Goal: Task Accomplishment & Management: Use online tool/utility

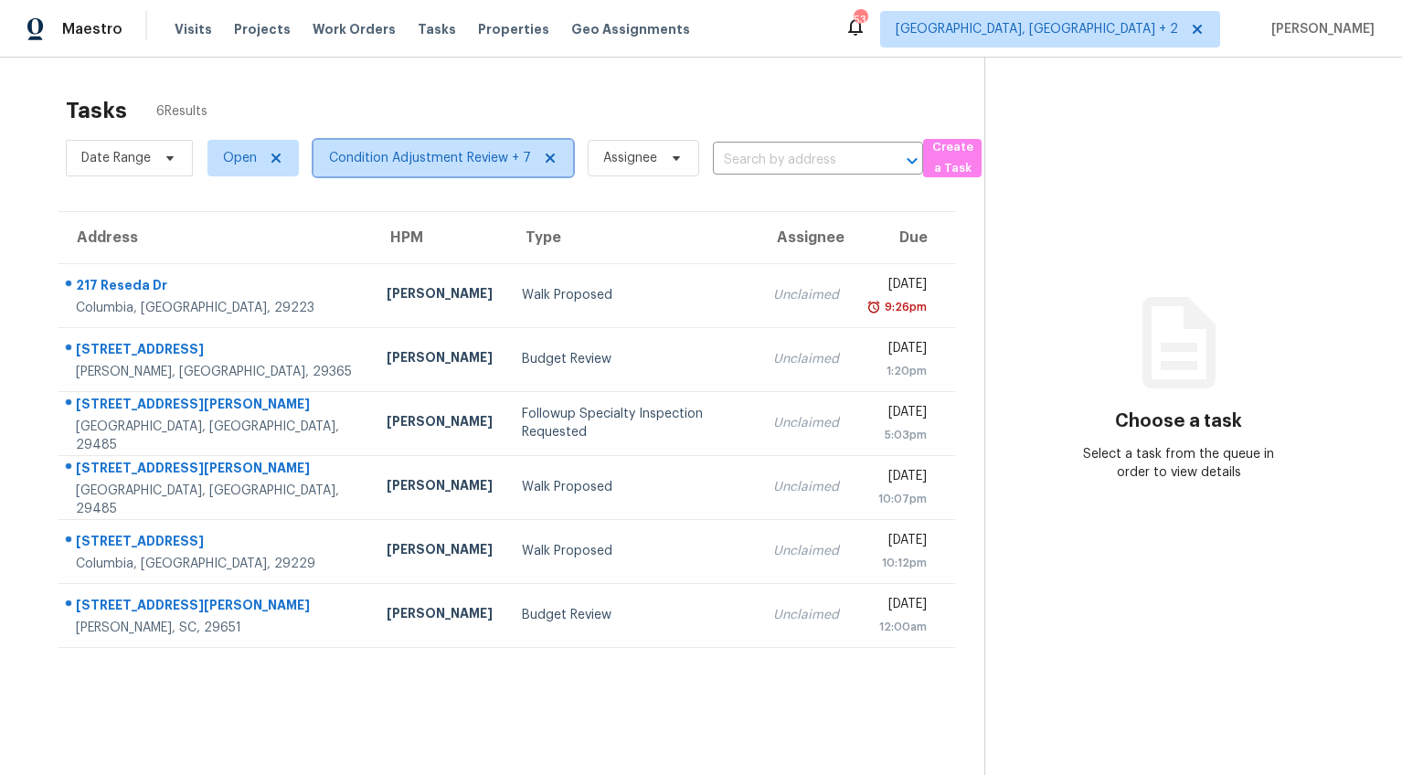
click at [353, 155] on span "Condition Adjustment Review + 7" at bounding box center [430, 158] width 202 height 18
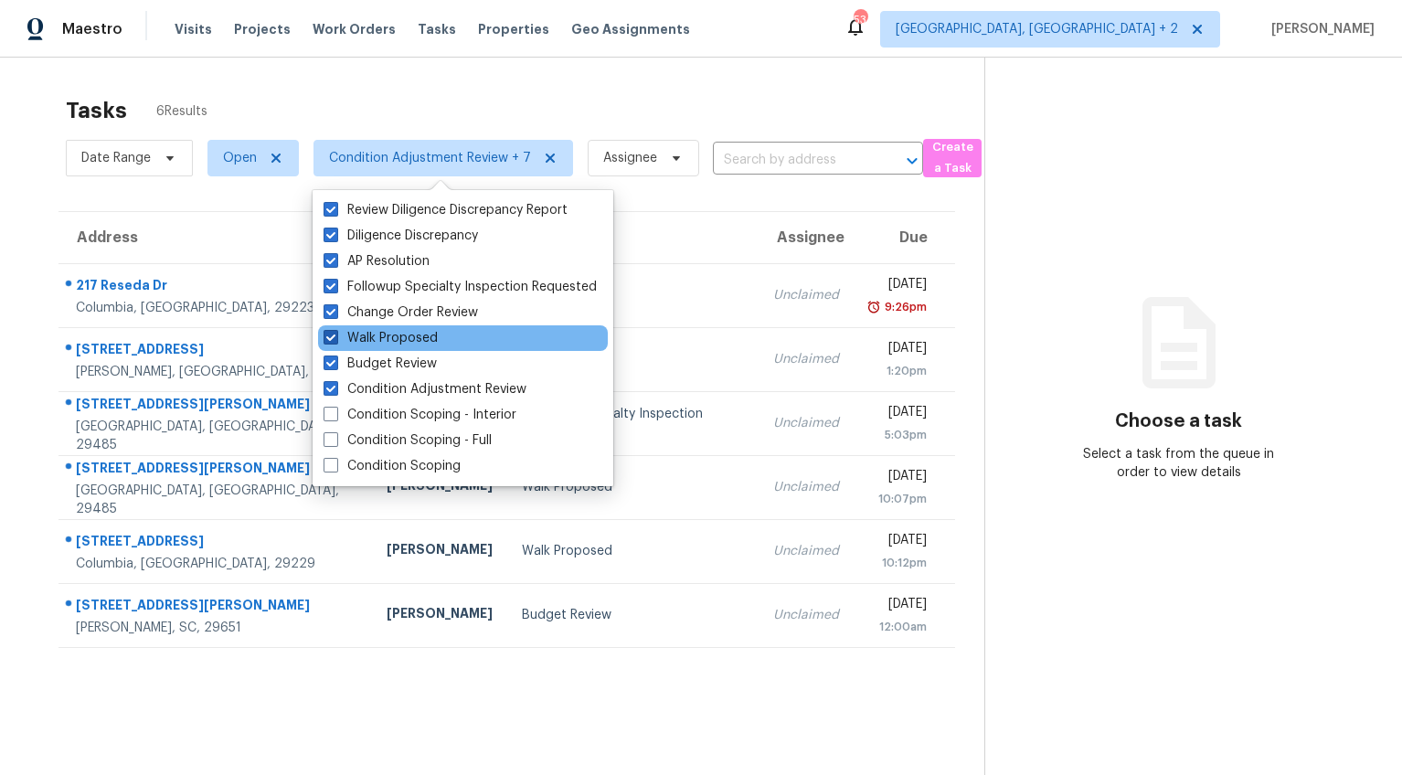
click at [333, 339] on span at bounding box center [331, 337] width 15 height 15
click at [333, 339] on input "Walk Proposed" at bounding box center [330, 335] width 12 height 12
checkbox input "false"
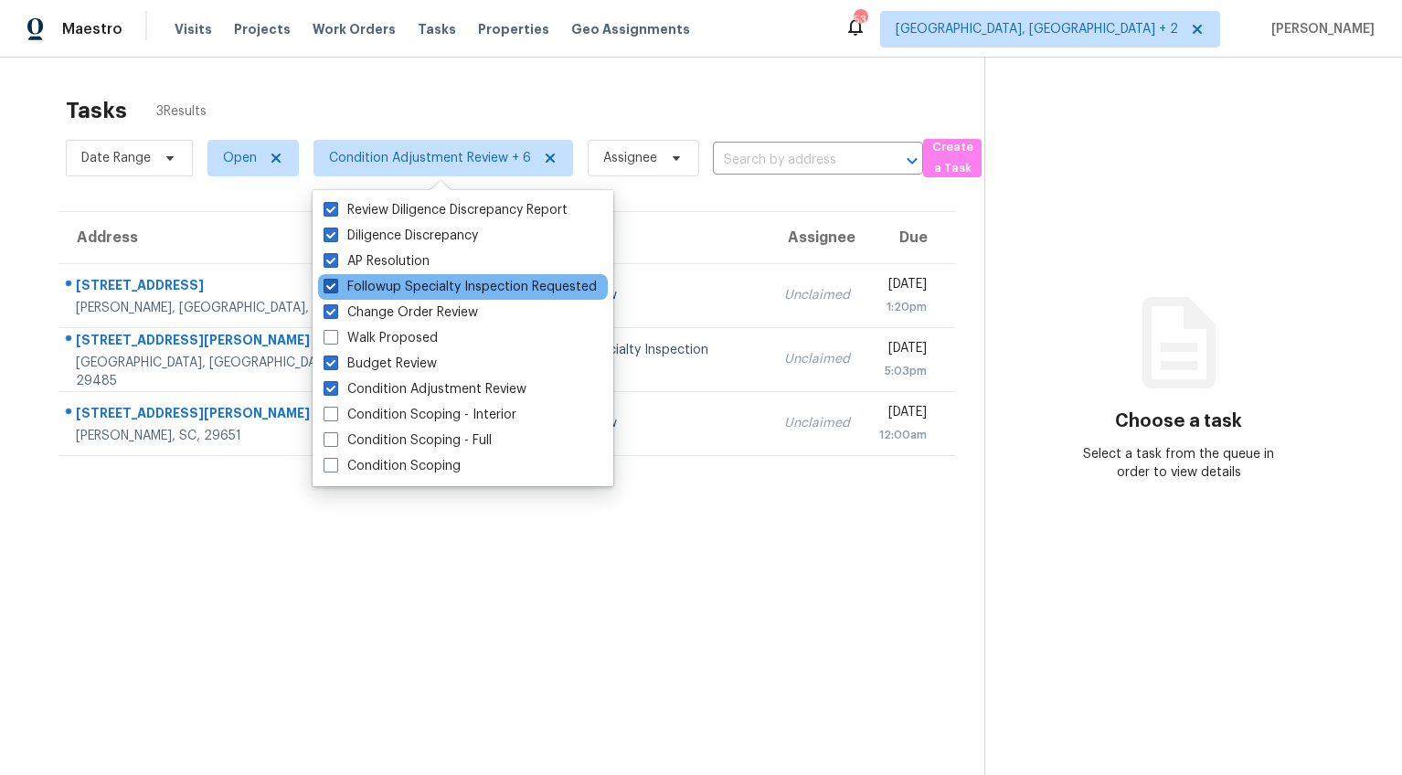
click at [334, 288] on span at bounding box center [331, 286] width 15 height 15
click at [334, 288] on input "Followup Specialty Inspection Requested" at bounding box center [330, 284] width 12 height 12
checkbox input "false"
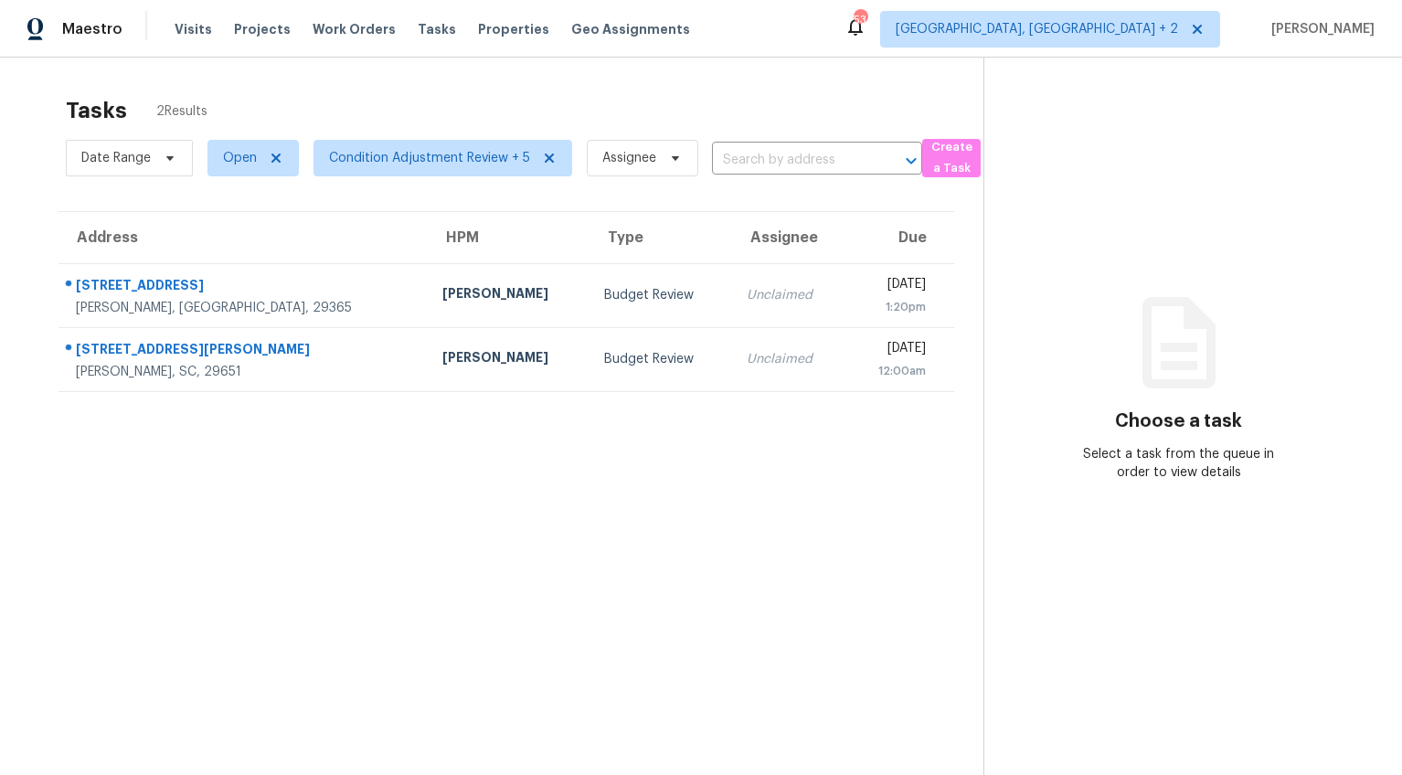
click at [30, 334] on div "Address HPM Type Assignee Due [STREET_ADDRESS][PERSON_NAME] [PERSON_NAME] Budge…" at bounding box center [506, 301] width 954 height 181
